Goal: Task Accomplishment & Management: Manage account settings

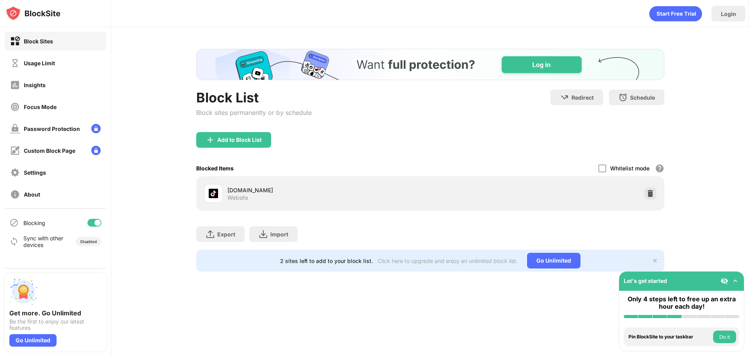
click at [250, 171] on div "Blocked Items Whitelist mode Block all websites except for those in your whitel…" at bounding box center [430, 168] width 468 height 16
click at [255, 145] on div "Add to Block List" at bounding box center [233, 140] width 75 height 16
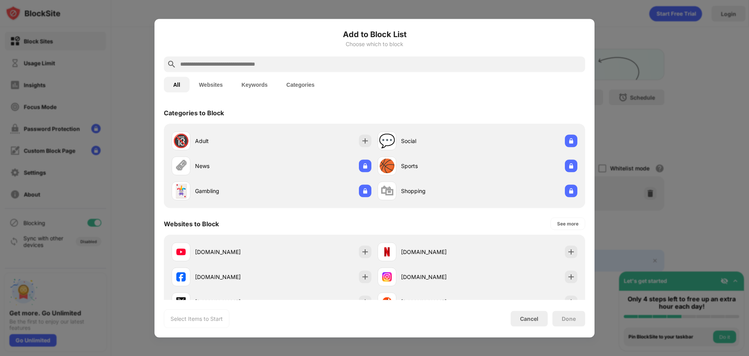
click at [271, 62] on input "text" at bounding box center [381, 63] width 403 height 9
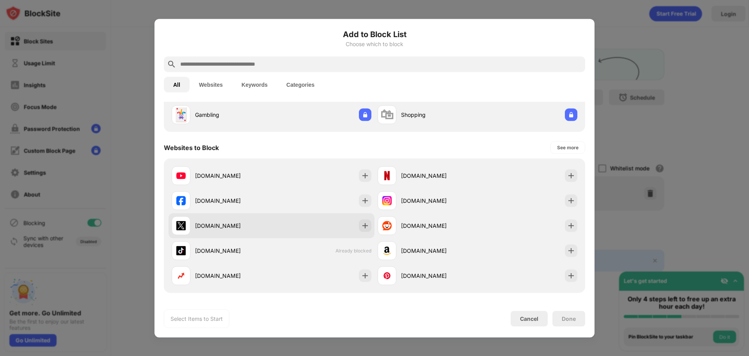
scroll to position [78, 0]
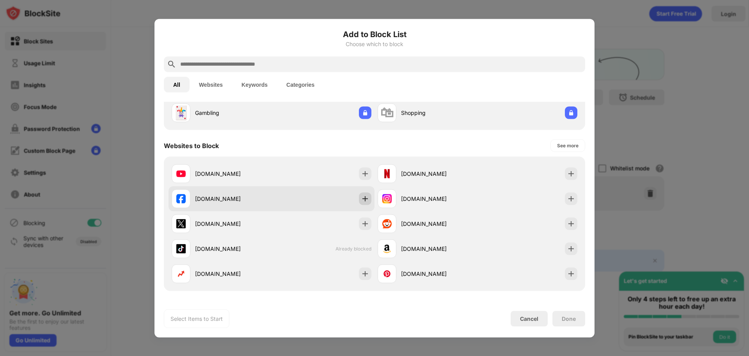
click at [362, 203] on div at bounding box center [365, 198] width 12 height 12
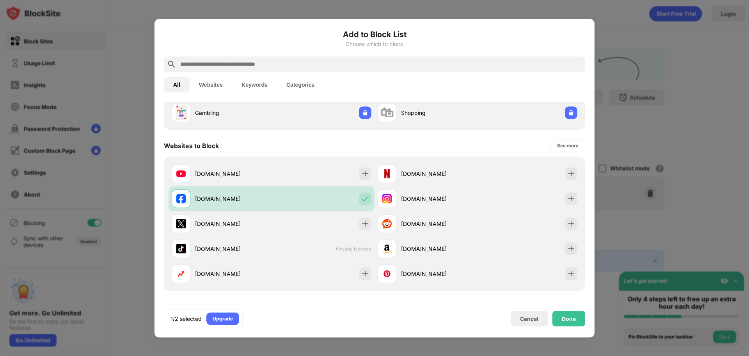
click at [575, 320] on div "Done" at bounding box center [569, 318] width 14 height 6
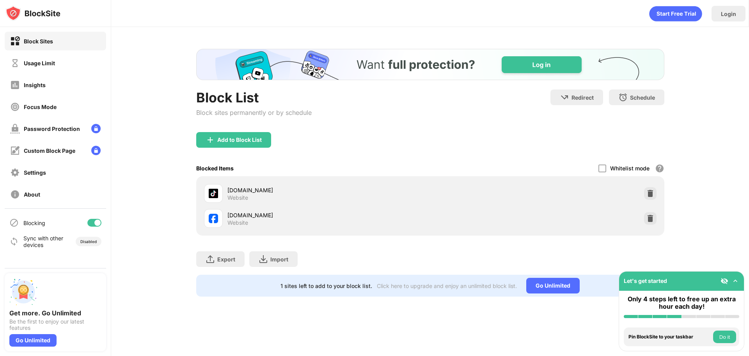
scroll to position [0, 0]
click at [258, 137] on div "Add to Block List" at bounding box center [239, 140] width 44 height 6
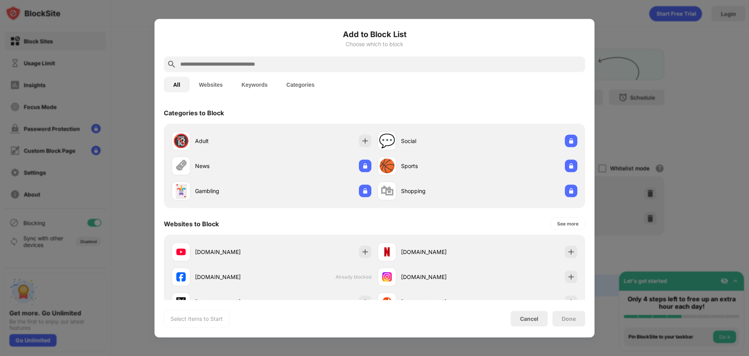
click at [253, 60] on input "text" at bounding box center [381, 63] width 403 height 9
paste input "**********"
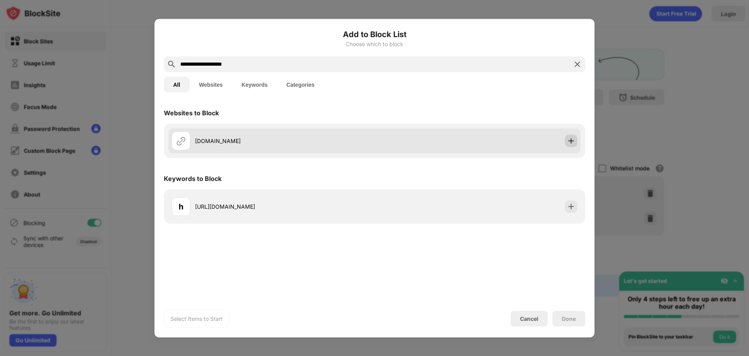
type input "**********"
click at [571, 138] on img at bounding box center [571, 141] width 8 height 8
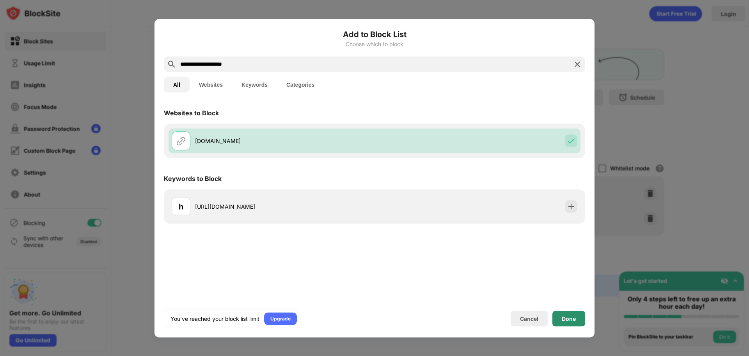
click at [563, 314] on div "Done" at bounding box center [569, 318] width 33 height 16
